Goal: Task Accomplishment & Management: Use online tool/utility

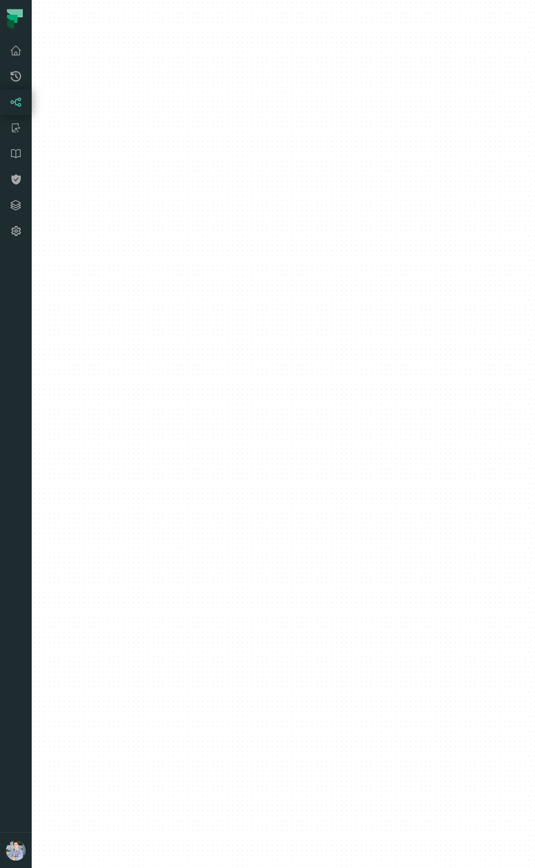
click at [28, 770] on button "button" at bounding box center [16, 538] width 32 height 588
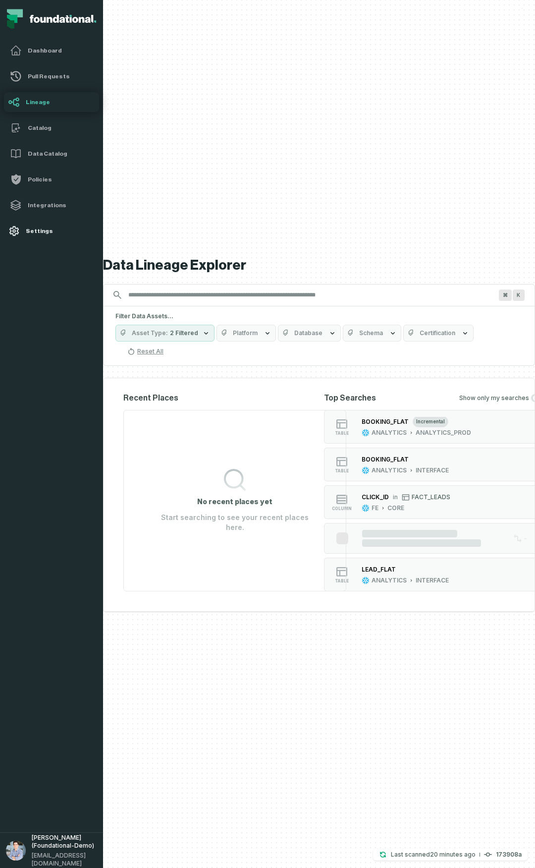
click at [42, 225] on link "Settings" at bounding box center [51, 231] width 95 height 20
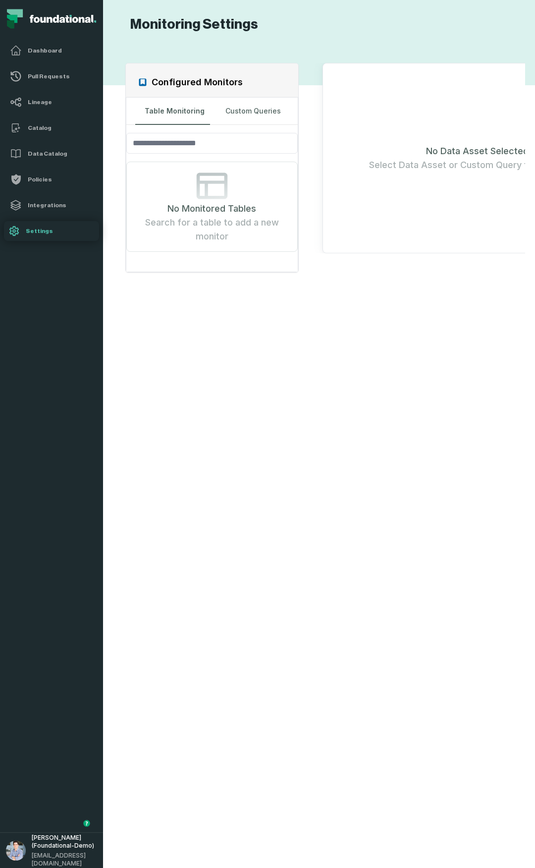
click at [191, 689] on div "Configured Monitors Table Monitoring Custom Queries No Monitored Tables Search …" at bounding box center [319, 450] width 412 height 811
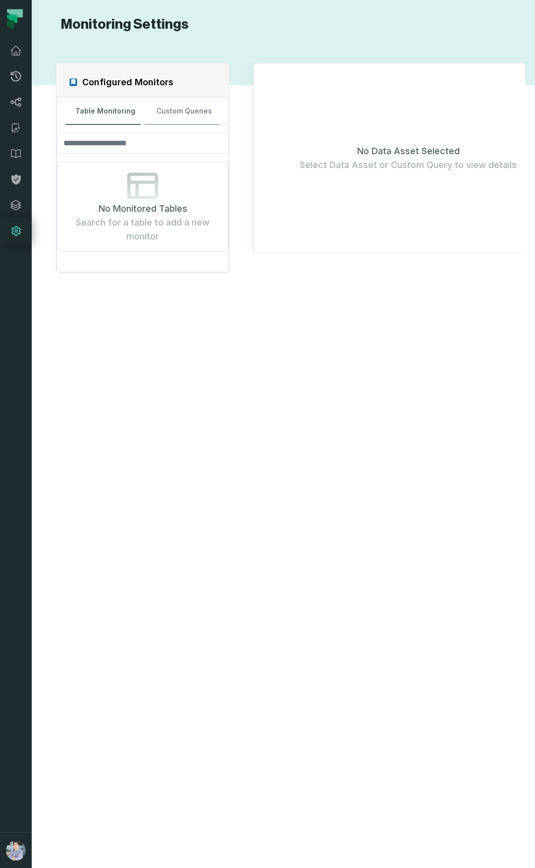
click at [179, 105] on button "Custom Queries" at bounding box center [182, 111] width 75 height 27
click at [72, 105] on button "Table Monitoring" at bounding box center [103, 111] width 75 height 27
click at [2, 598] on button "button" at bounding box center [16, 538] width 32 height 588
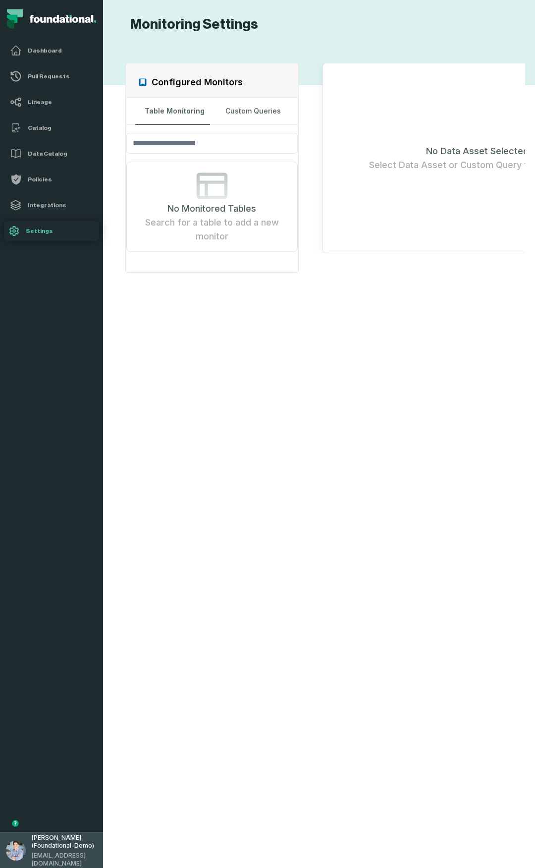
click at [67, 850] on span "[PERSON_NAME] (Foundational-Demo)" at bounding box center [64, 842] width 65 height 16
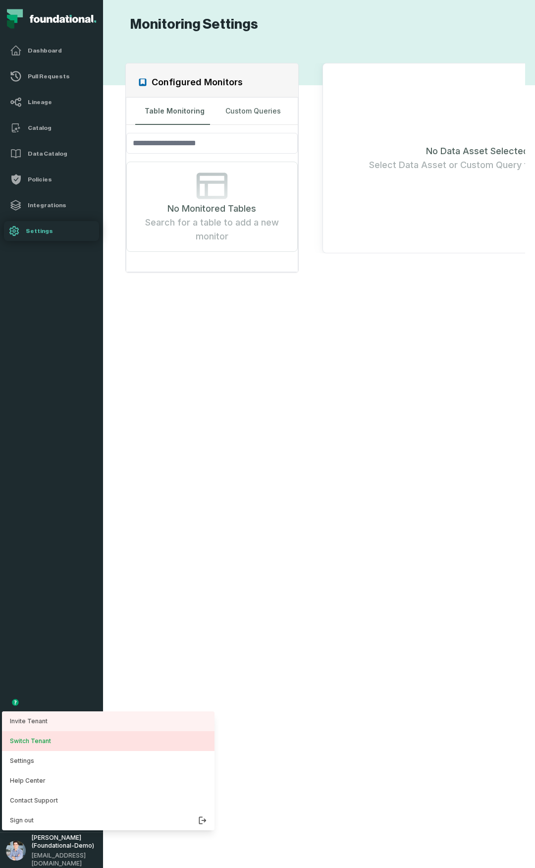
click at [27, 736] on button "Switch Tenant" at bounding box center [108, 741] width 213 height 20
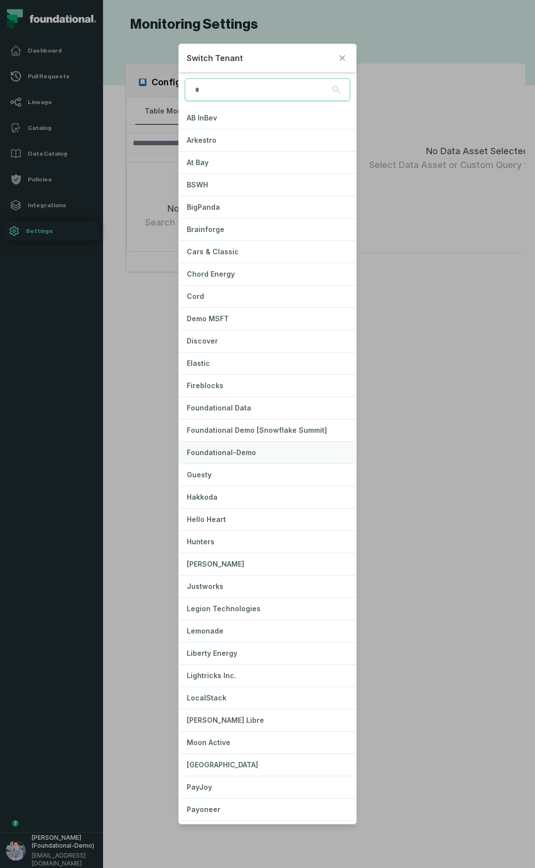
click at [244, 452] on span "Foundational-Demo" at bounding box center [221, 452] width 69 height 8
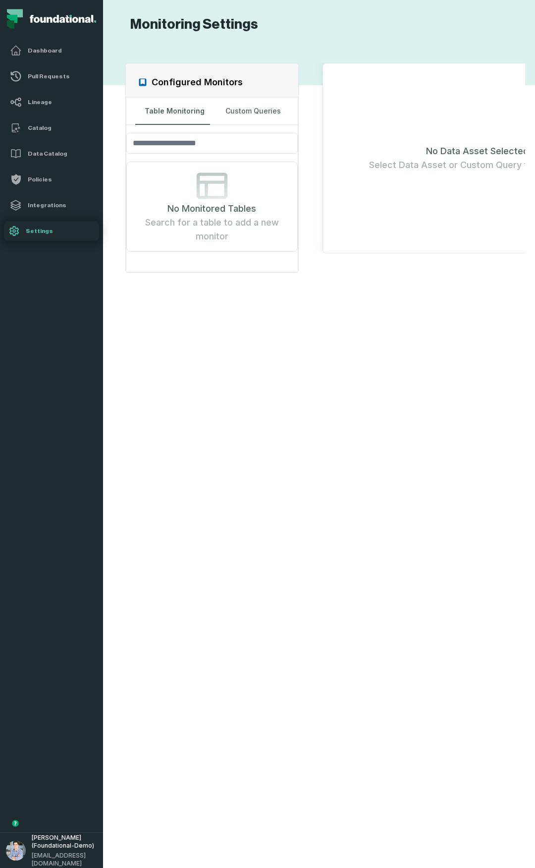
click at [239, 442] on div "Configured Monitors Table Monitoring Custom Queries No Monitored Tables Search …" at bounding box center [319, 450] width 412 height 811
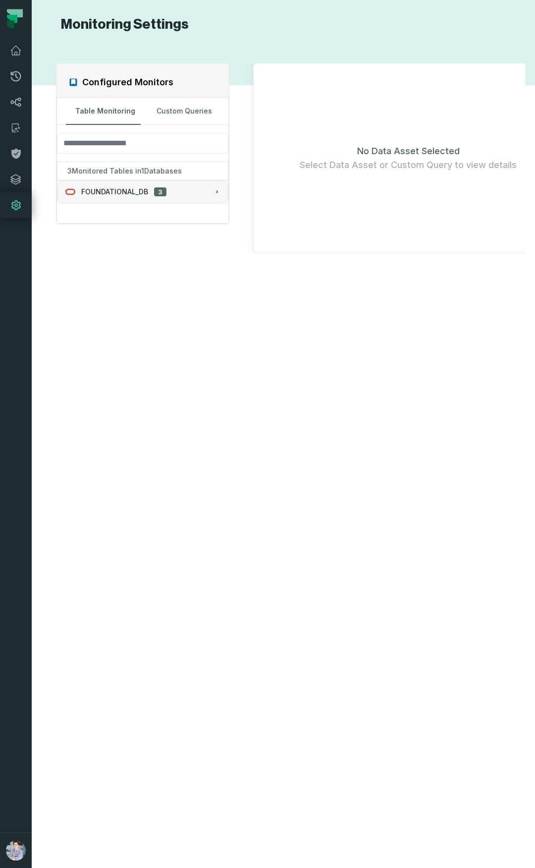
click at [192, 195] on div "FOUNDATIONAL_DB 3" at bounding box center [142, 192] width 155 height 10
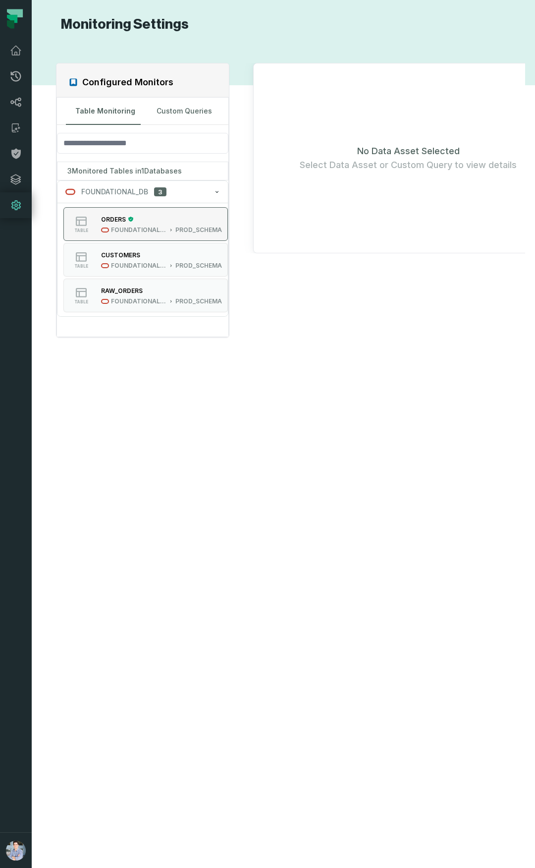
click at [148, 220] on div "ORDERS" at bounding box center [161, 219] width 121 height 10
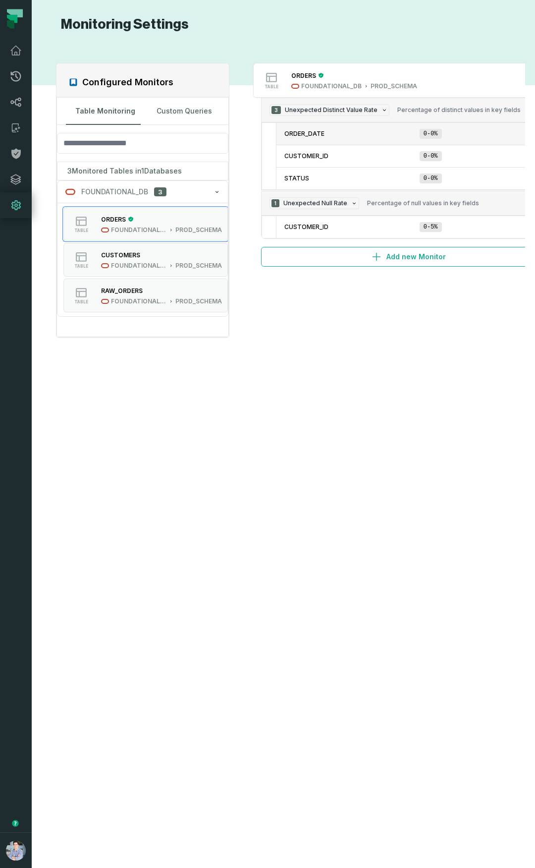
click at [297, 126] on li "ORDER_DATE 0-0%" at bounding box center [416, 134] width 279 height 22
